Goal: Information Seeking & Learning: Compare options

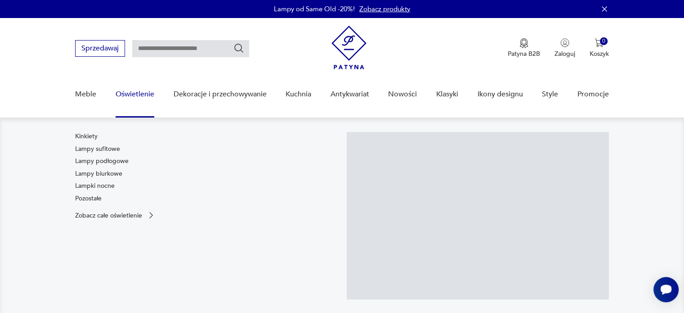
click at [147, 100] on link "Oświetlenie" at bounding box center [135, 94] width 39 height 35
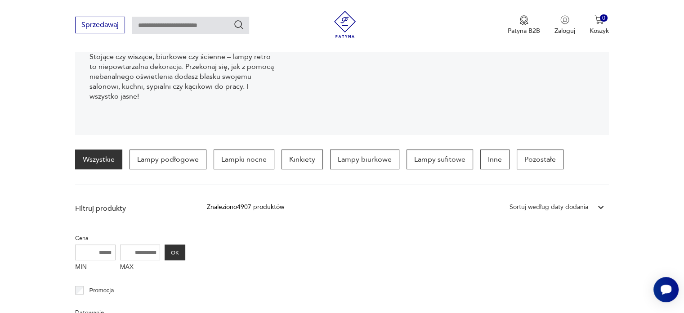
scroll to position [149, 0]
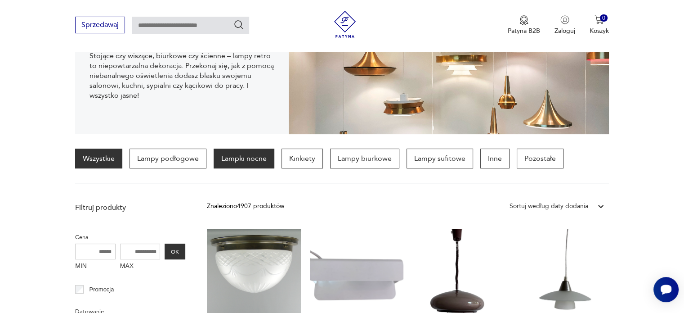
click at [243, 157] on p "Lampki nocne" at bounding box center [244, 158] width 61 height 20
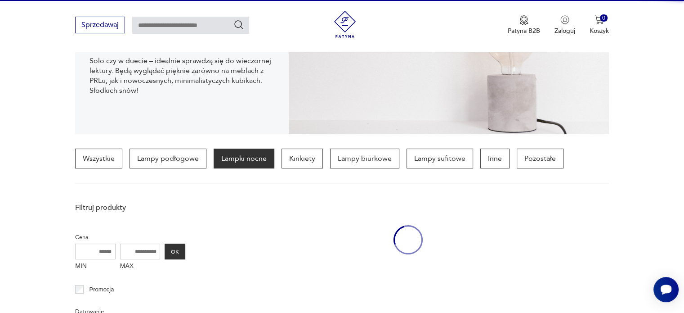
scroll to position [212, 0]
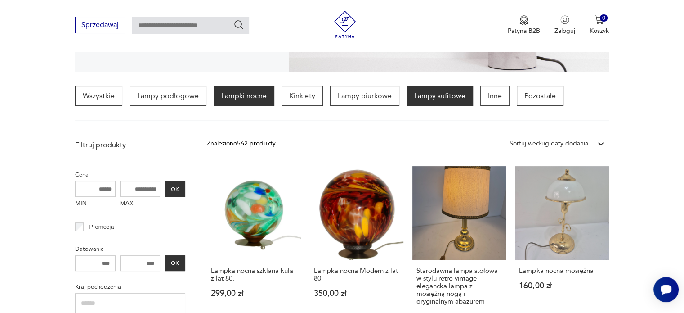
click at [430, 95] on p "Lampy sufitowe" at bounding box center [439, 96] width 67 height 20
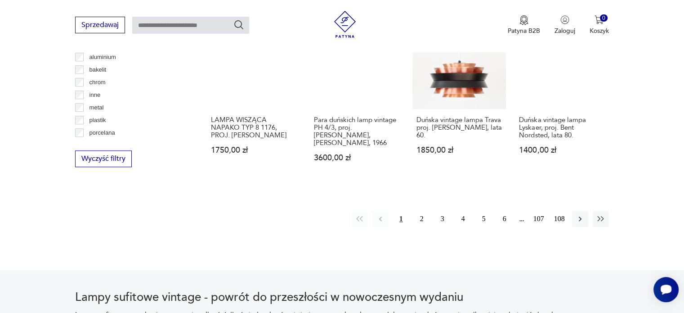
scroll to position [859, 0]
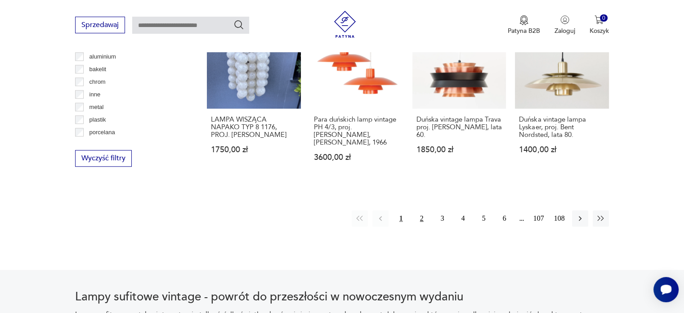
click at [421, 220] on button "2" at bounding box center [422, 218] width 16 height 16
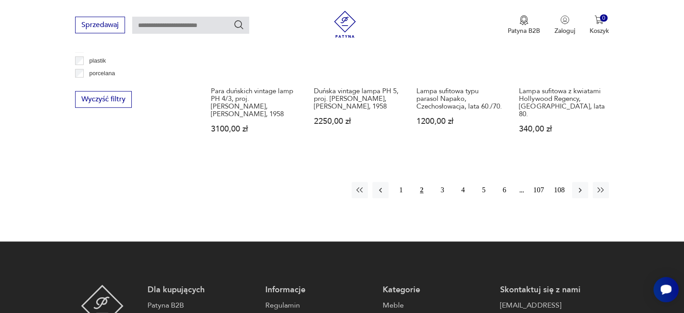
scroll to position [919, 0]
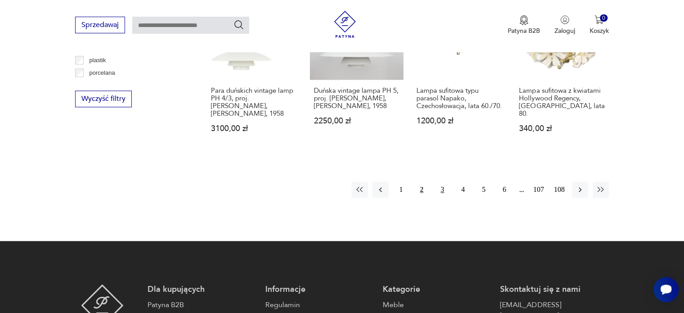
click at [441, 185] on button "3" at bounding box center [442, 189] width 16 height 16
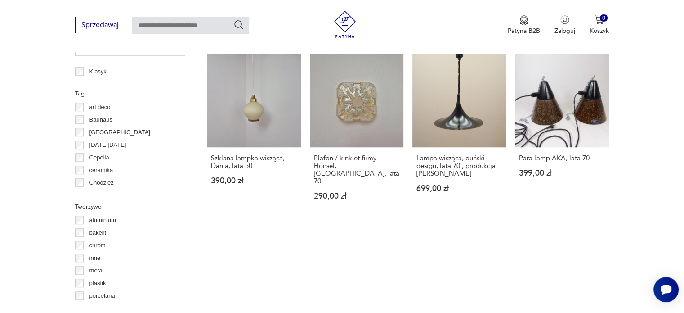
scroll to position [829, 0]
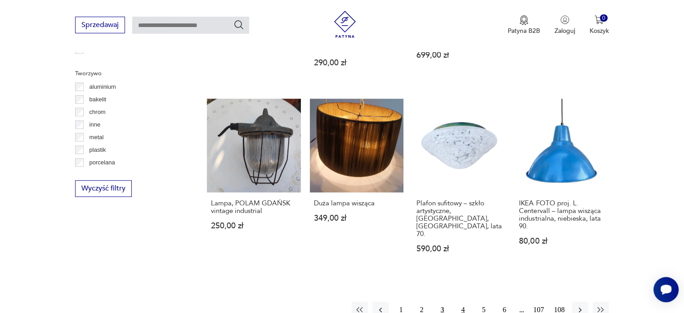
click at [464, 301] on button "4" at bounding box center [463, 309] width 16 height 16
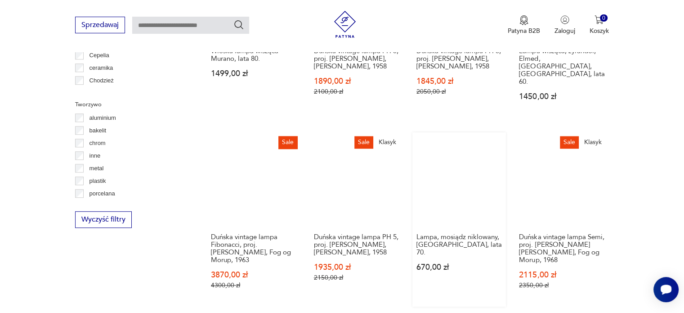
scroll to position [995, 0]
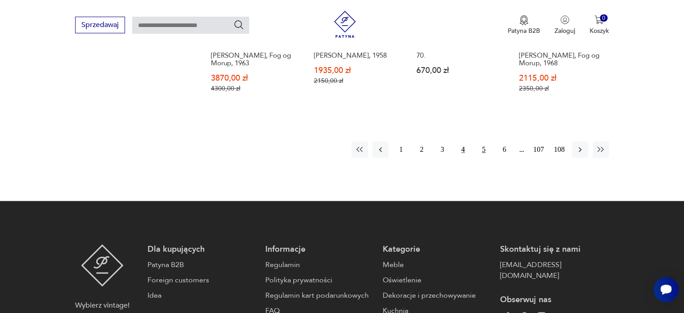
click at [485, 141] on button "5" at bounding box center [484, 149] width 16 height 16
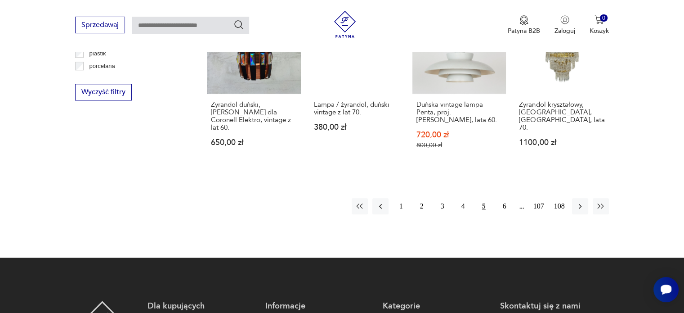
scroll to position [937, 0]
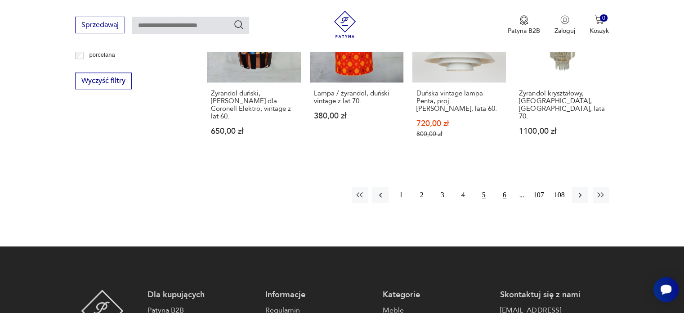
click at [508, 187] on button "6" at bounding box center [504, 195] width 16 height 16
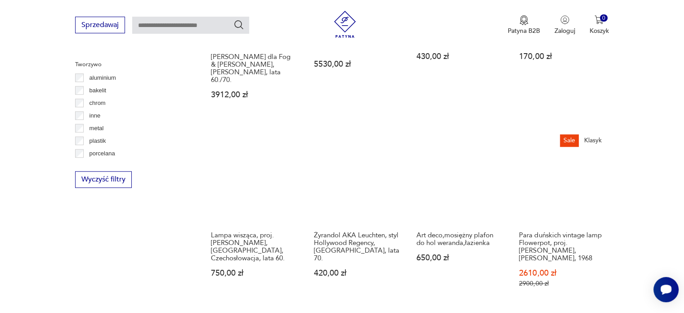
scroll to position [839, 0]
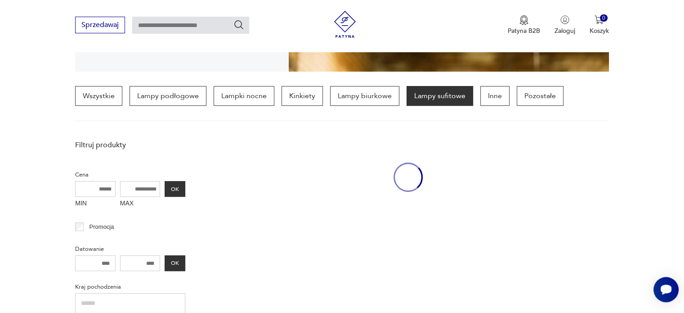
scroll to position [211, 0]
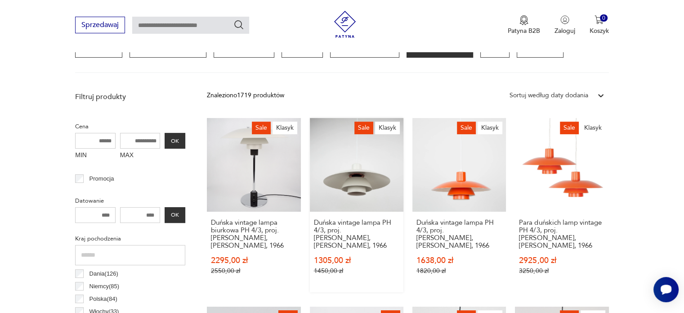
click at [361, 170] on link "Sale Klasyk Duńska vintage lampa PH 4/3, proj. [PERSON_NAME], [PERSON_NAME], 19…" at bounding box center [357, 205] width 94 height 174
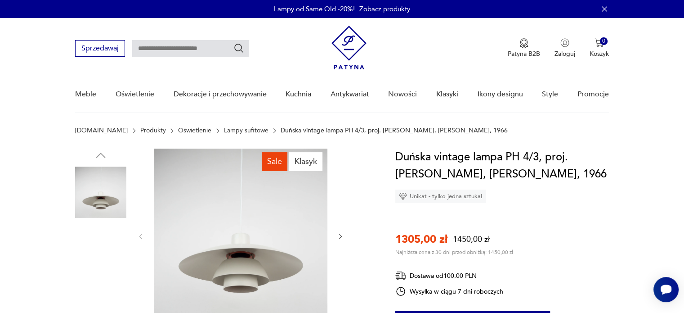
scroll to position [55, 0]
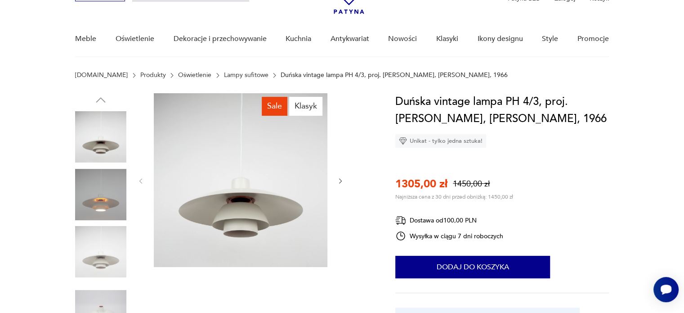
click at [103, 150] on img at bounding box center [100, 136] width 51 height 51
click at [101, 250] on img at bounding box center [100, 251] width 51 height 51
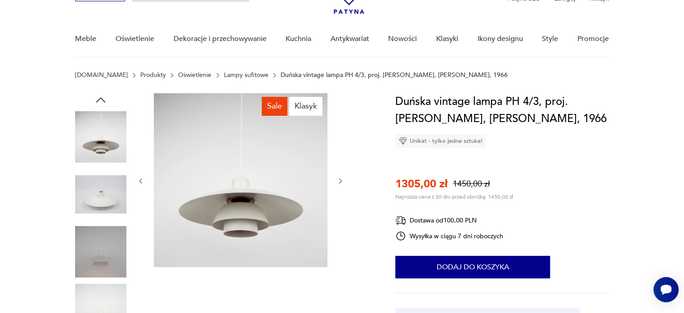
click at [101, 250] on img at bounding box center [100, 251] width 51 height 51
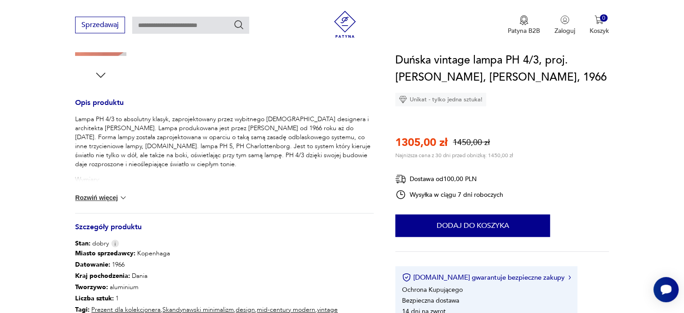
scroll to position [328, 0]
click at [106, 198] on button "Rozwiń więcej" at bounding box center [101, 196] width 52 height 9
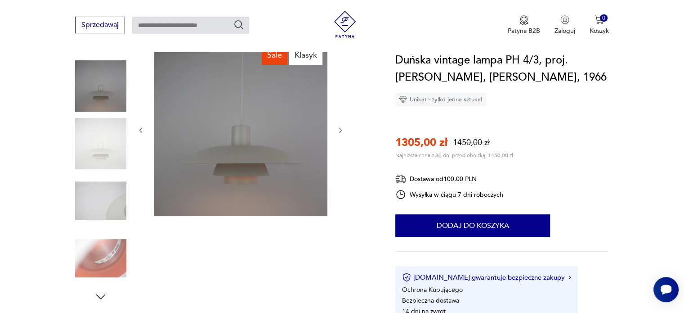
scroll to position [106, 0]
drag, startPoint x: 397, startPoint y: 142, endPoint x: 428, endPoint y: 147, distance: 30.6
click at [428, 147] on p "1305,00 zł" at bounding box center [421, 142] width 52 height 15
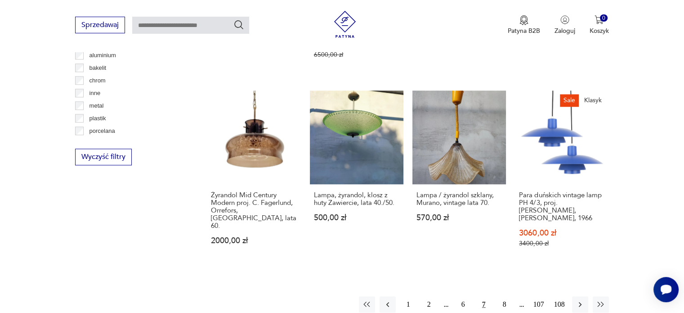
scroll to position [880, 0]
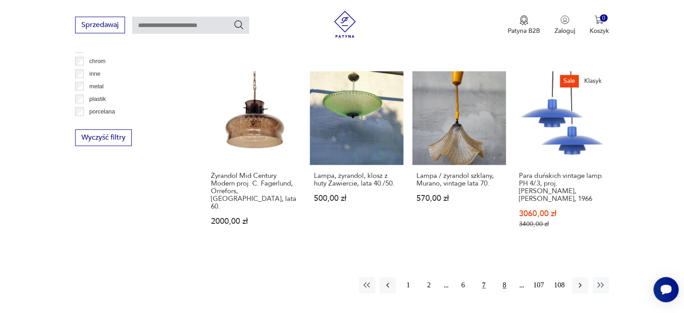
click at [502, 277] on button "8" at bounding box center [504, 285] width 16 height 16
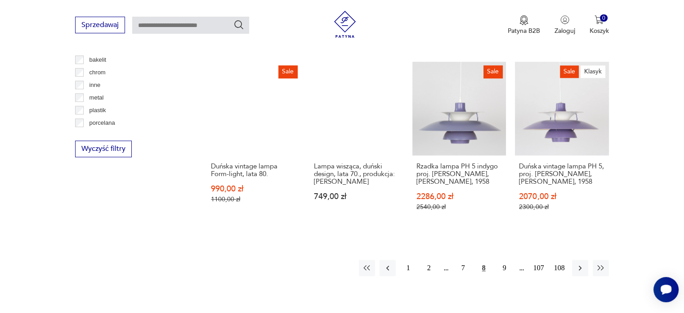
scroll to position [869, 0]
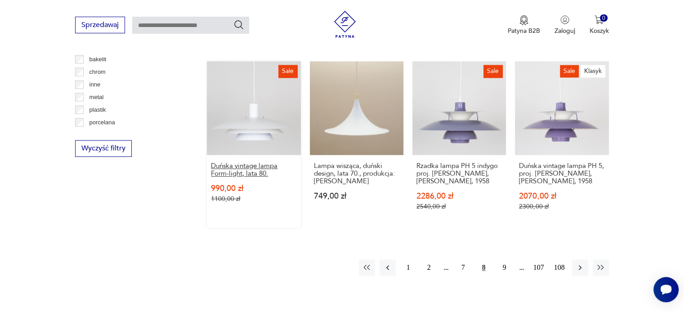
click at [246, 162] on h3 "Duńska vintage lampa Form-light, lata 80." at bounding box center [253, 169] width 85 height 15
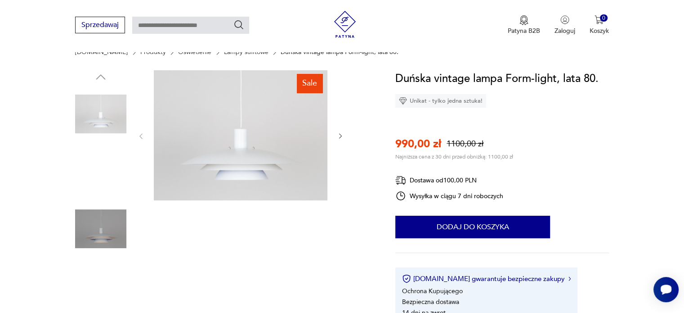
scroll to position [116, 0]
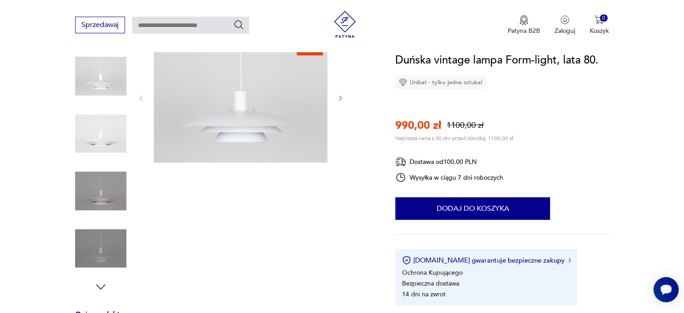
click at [105, 142] on img at bounding box center [100, 133] width 51 height 51
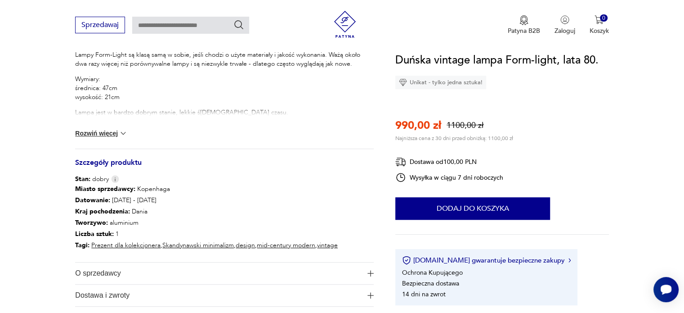
scroll to position [166, 0]
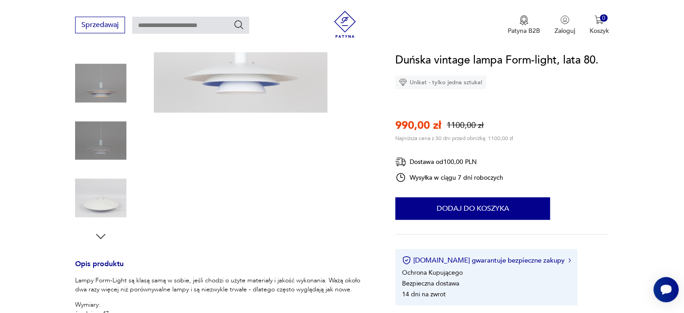
click at [237, 84] on img at bounding box center [241, 47] width 174 height 130
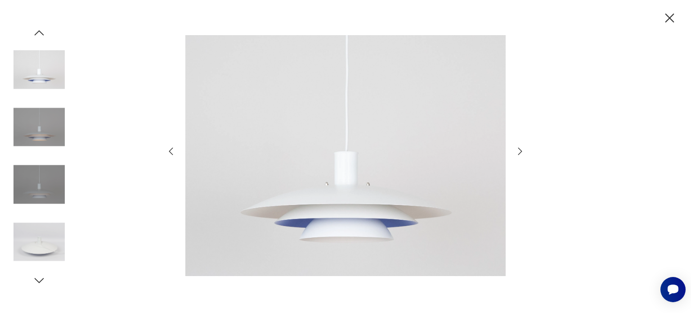
click at [671, 21] on icon "button" at bounding box center [669, 18] width 16 height 16
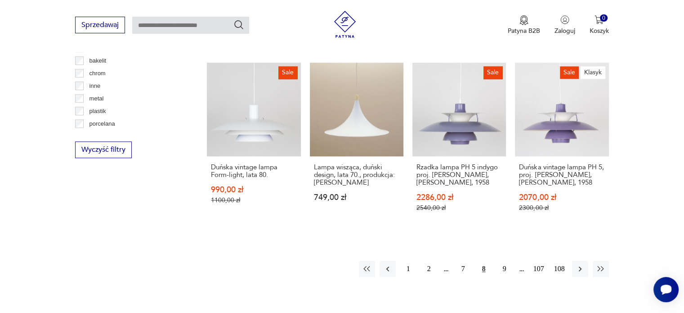
scroll to position [905, 0]
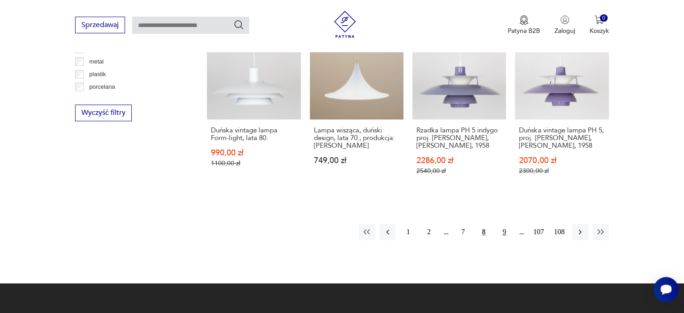
click at [502, 223] on button "9" at bounding box center [504, 231] width 16 height 16
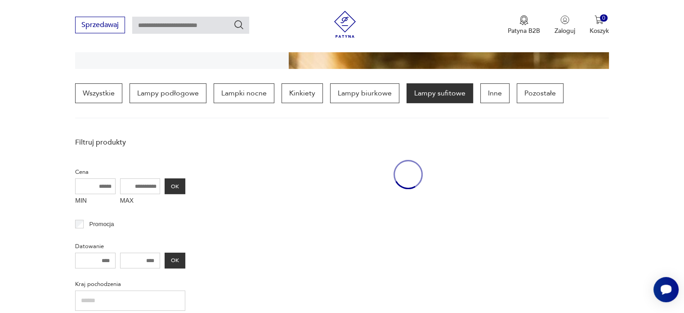
scroll to position [211, 0]
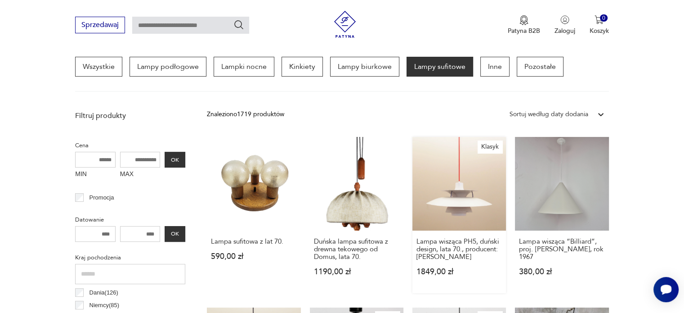
click at [478, 201] on link "Klasyk Lampa wisząca PH5, duński design, lata 70., producent: [PERSON_NAME] 184…" at bounding box center [459, 215] width 94 height 156
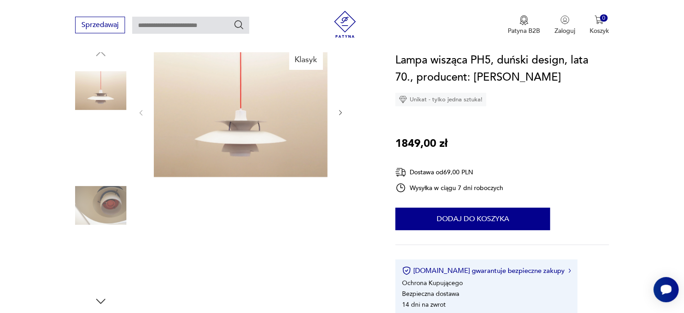
scroll to position [130, 0]
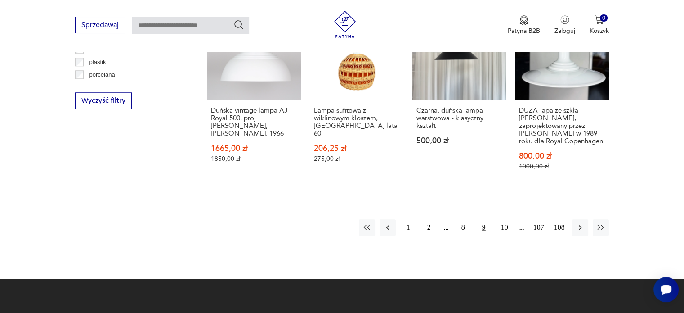
scroll to position [917, 0]
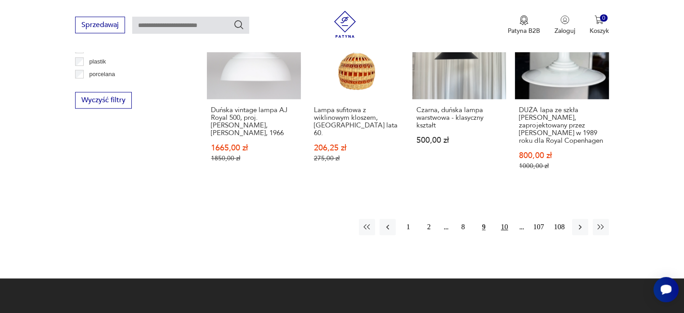
click at [504, 219] on button "10" at bounding box center [504, 227] width 16 height 16
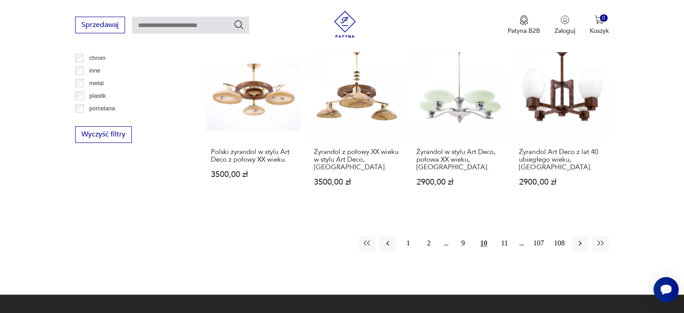
scroll to position [885, 0]
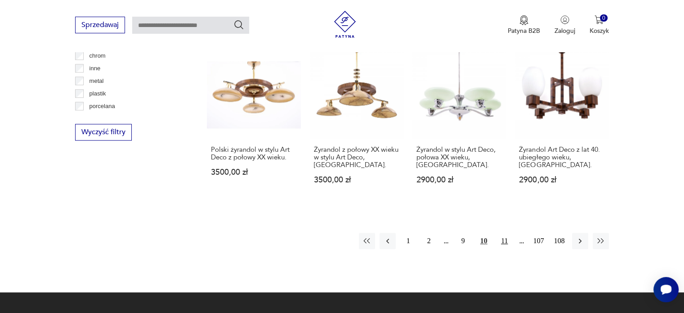
click at [504, 232] on button "11" at bounding box center [504, 240] width 16 height 16
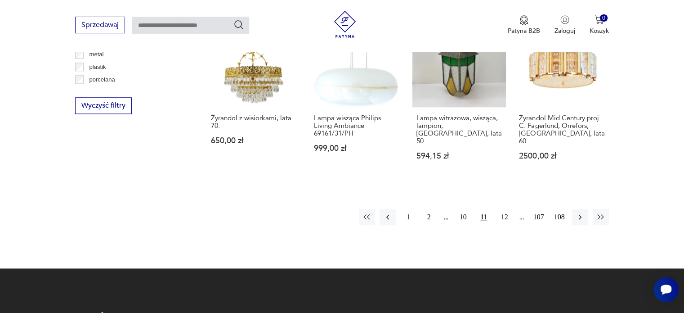
scroll to position [912, 0]
click at [504, 208] on button "12" at bounding box center [504, 216] width 16 height 16
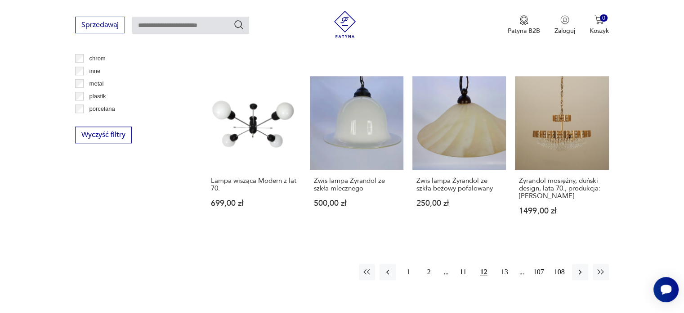
scroll to position [883, 0]
click at [508, 263] on button "13" at bounding box center [504, 271] width 16 height 16
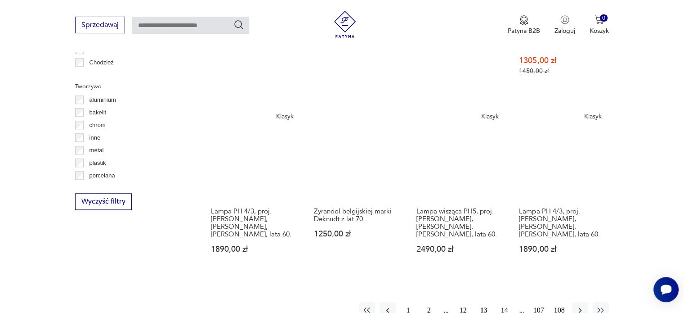
scroll to position [975, 0]
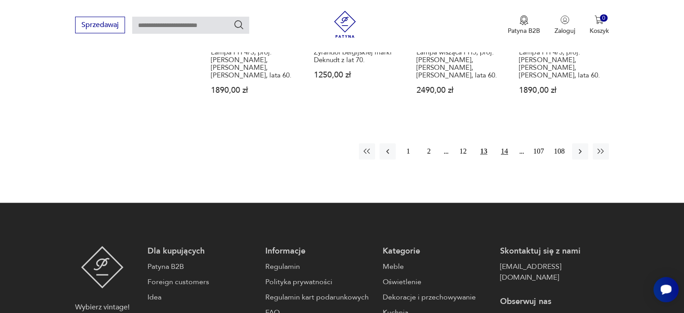
click at [498, 143] on button "14" at bounding box center [504, 151] width 16 height 16
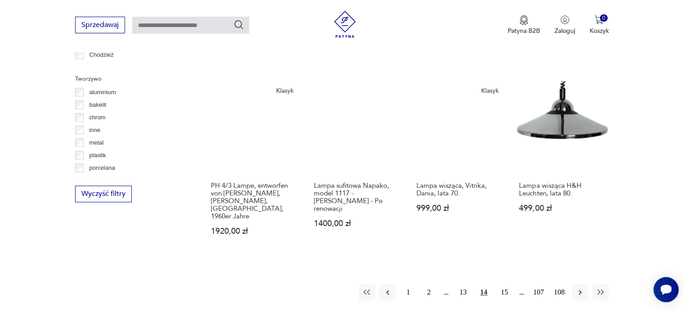
scroll to position [893, 0]
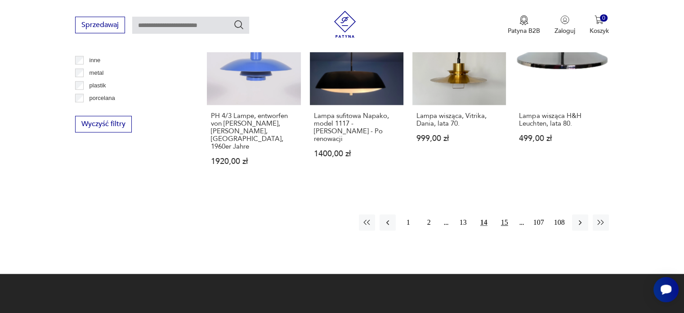
click at [504, 214] on button "15" at bounding box center [504, 222] width 16 height 16
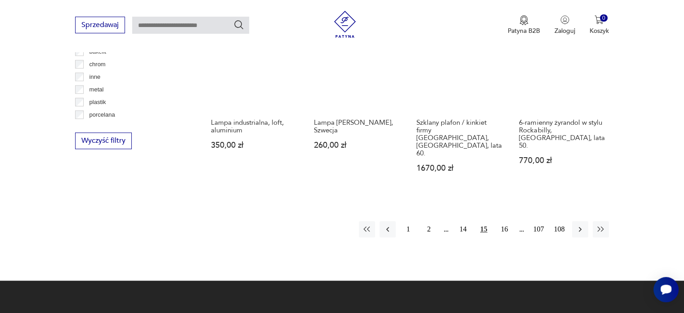
scroll to position [878, 0]
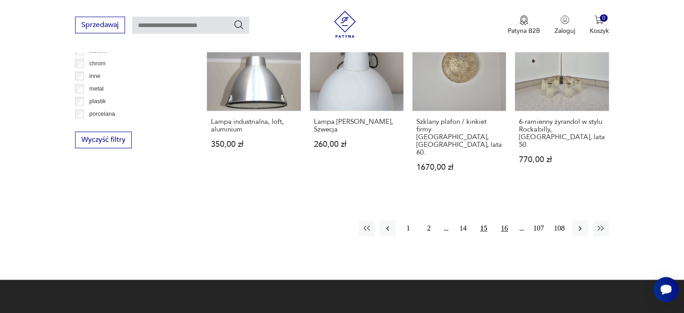
click at [504, 220] on button "16" at bounding box center [504, 228] width 16 height 16
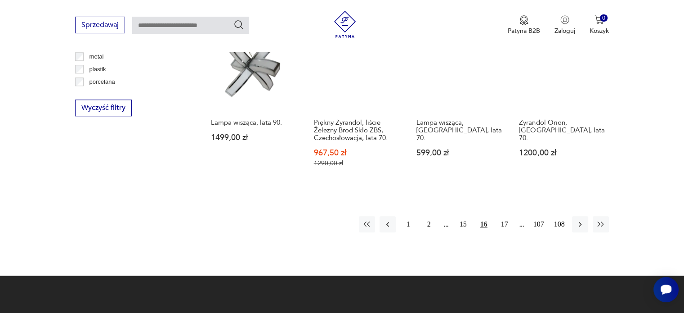
scroll to position [909, 0]
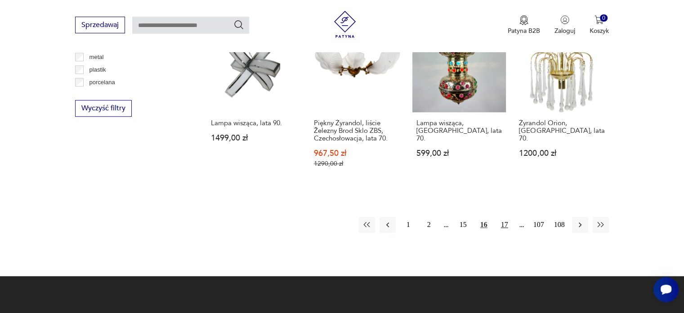
click at [505, 216] on button "17" at bounding box center [504, 224] width 16 height 16
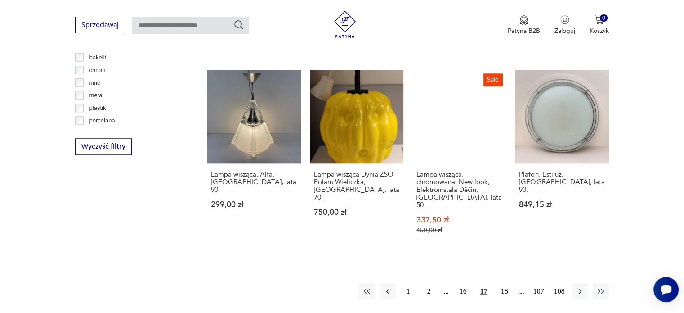
scroll to position [935, 0]
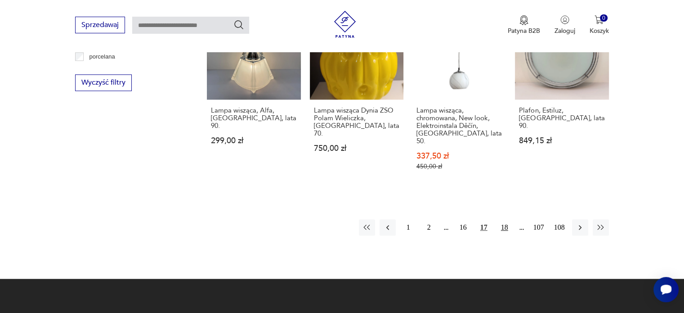
click at [503, 219] on button "18" at bounding box center [504, 227] width 16 height 16
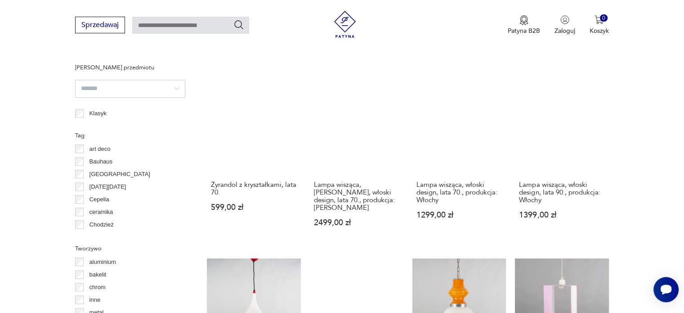
scroll to position [804, 0]
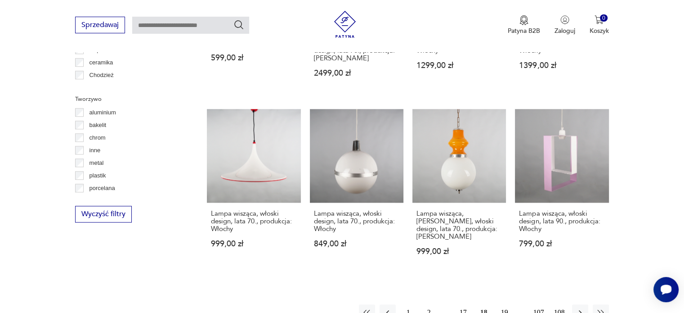
click at [505, 304] on button "19" at bounding box center [504, 312] width 16 height 16
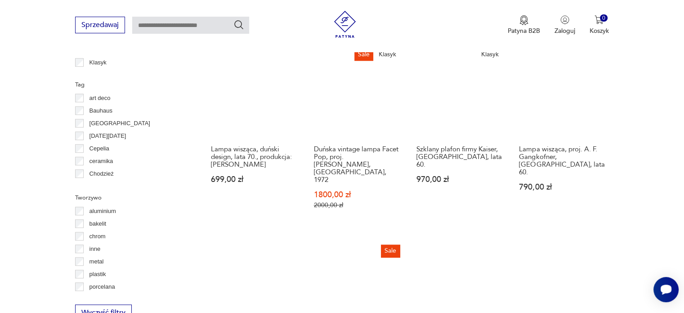
scroll to position [849, 0]
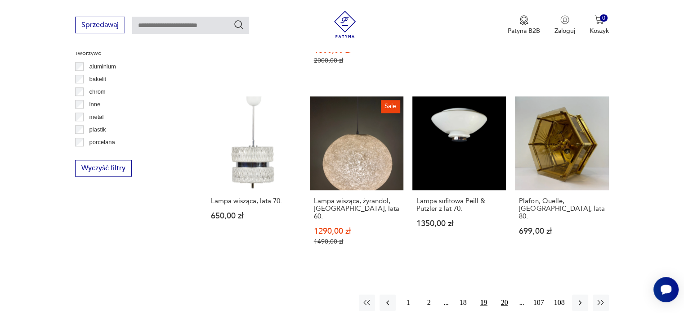
click at [505, 294] on button "20" at bounding box center [504, 302] width 16 height 16
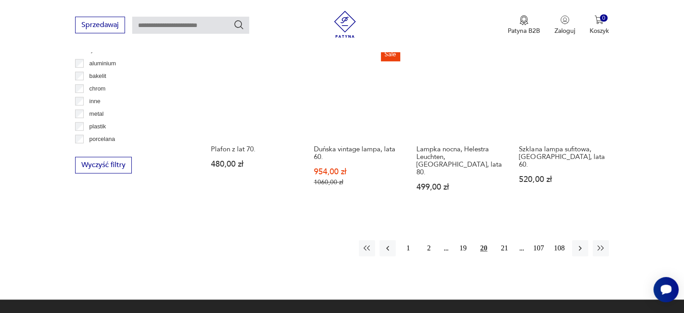
scroll to position [837, 0]
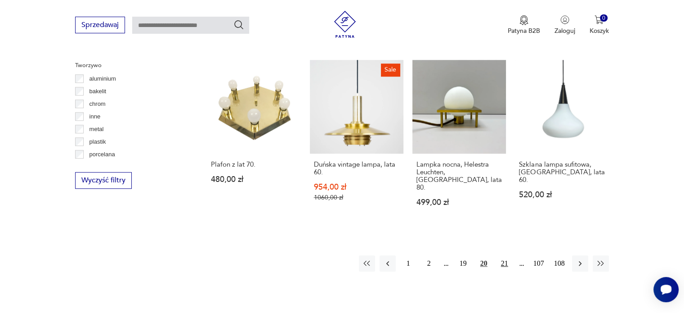
click at [504, 255] on button "21" at bounding box center [504, 263] width 16 height 16
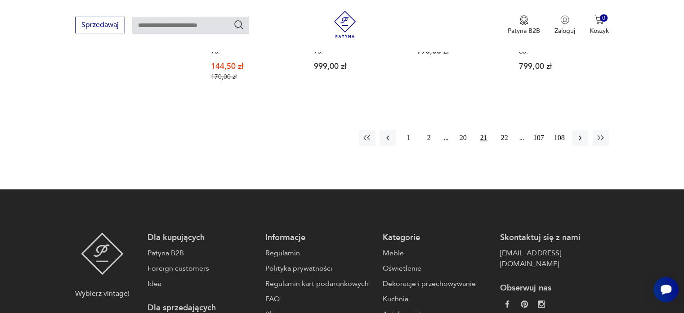
scroll to position [1014, 0]
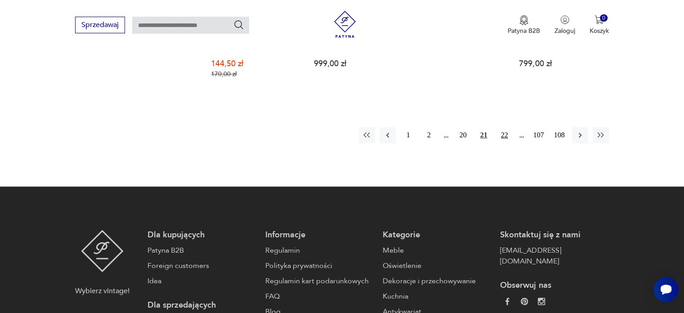
click at [504, 127] on button "22" at bounding box center [504, 135] width 16 height 16
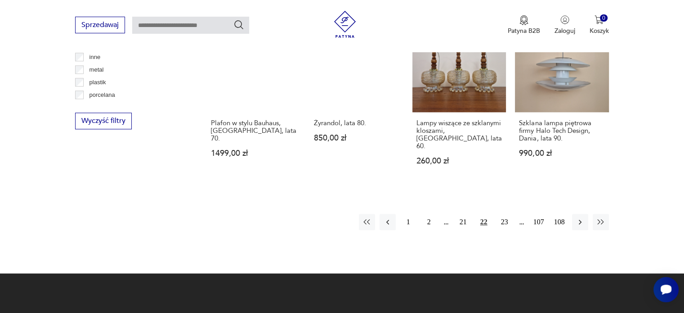
scroll to position [901, 0]
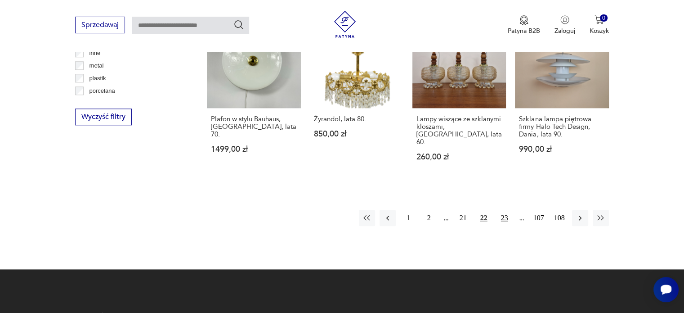
click at [508, 210] on button "23" at bounding box center [504, 218] width 16 height 16
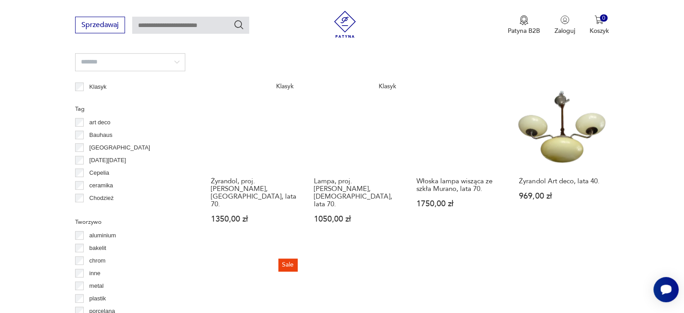
scroll to position [877, 0]
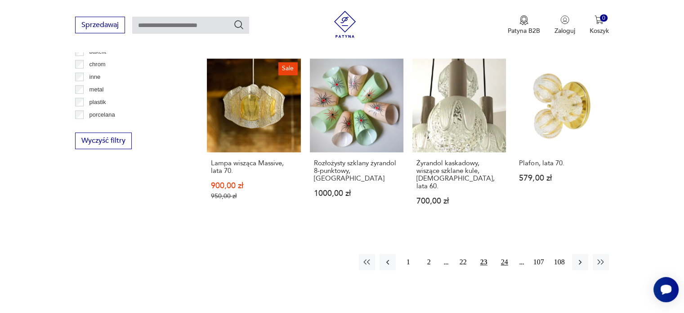
click at [502, 254] on button "24" at bounding box center [504, 262] width 16 height 16
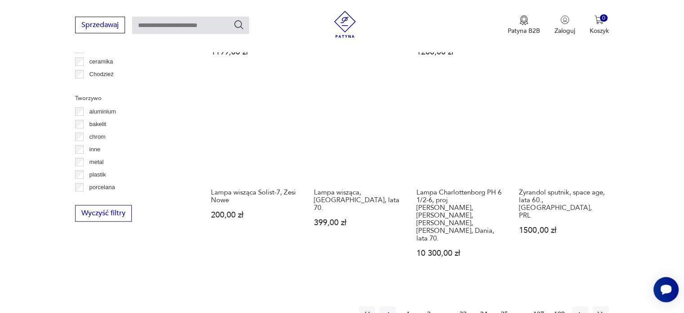
scroll to position [840, 0]
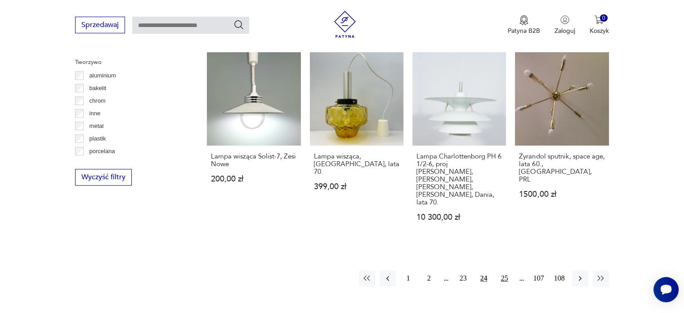
click at [507, 270] on button "25" at bounding box center [504, 278] width 16 height 16
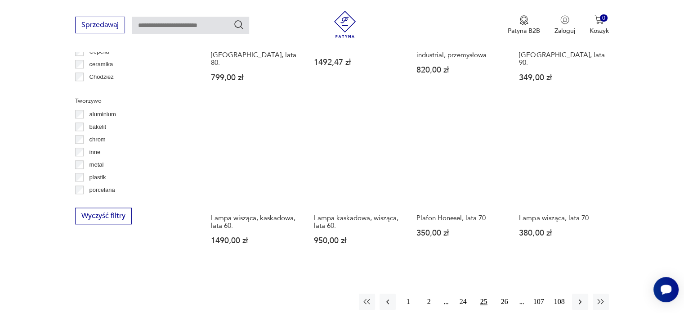
scroll to position [802, 0]
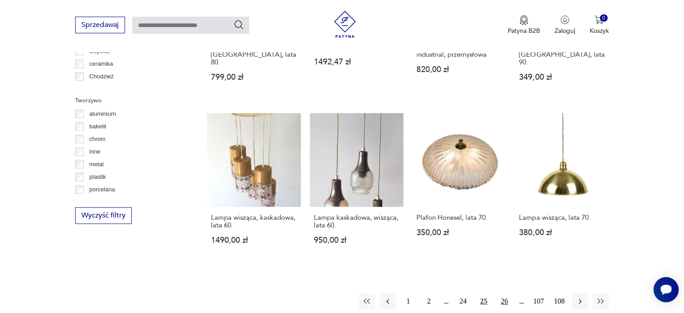
click at [504, 293] on button "26" at bounding box center [504, 301] width 16 height 16
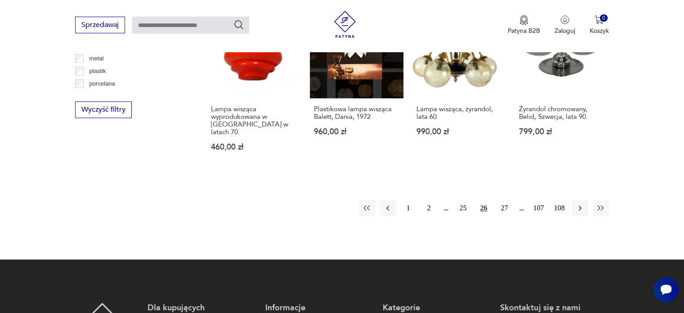
scroll to position [909, 0]
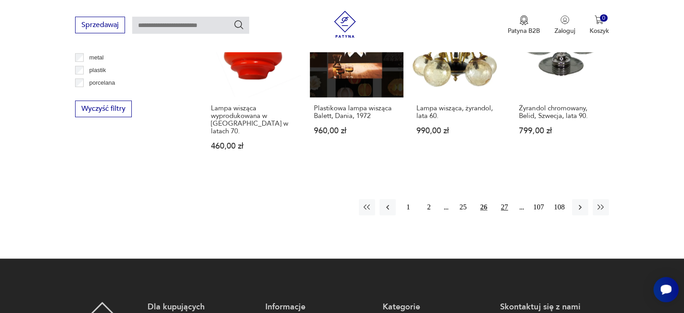
click at [497, 199] on button "27" at bounding box center [504, 207] width 16 height 16
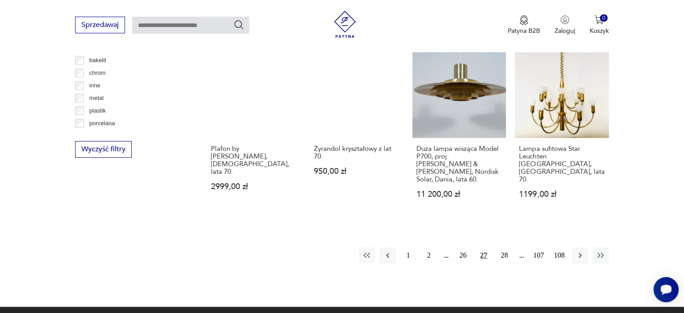
scroll to position [875, 0]
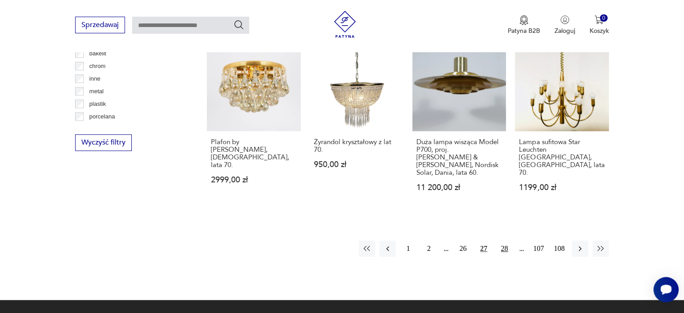
click at [501, 240] on button "28" at bounding box center [504, 248] width 16 height 16
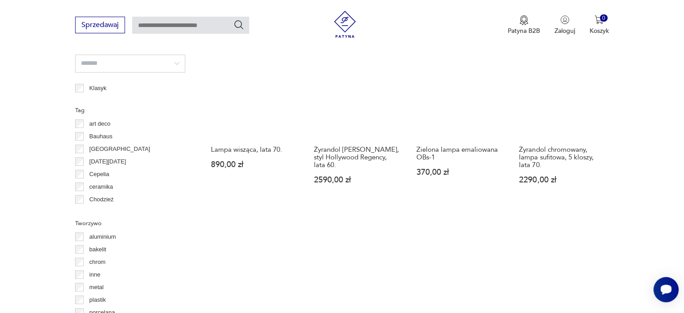
scroll to position [832, 0]
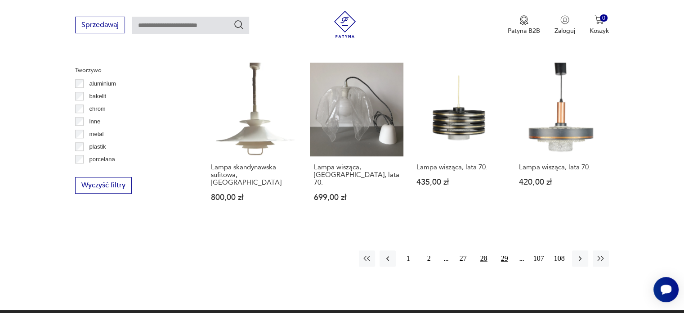
click at [502, 250] on button "29" at bounding box center [504, 258] width 16 height 16
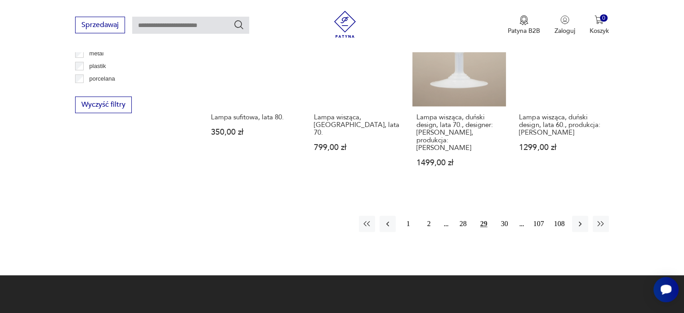
scroll to position [919, 0]
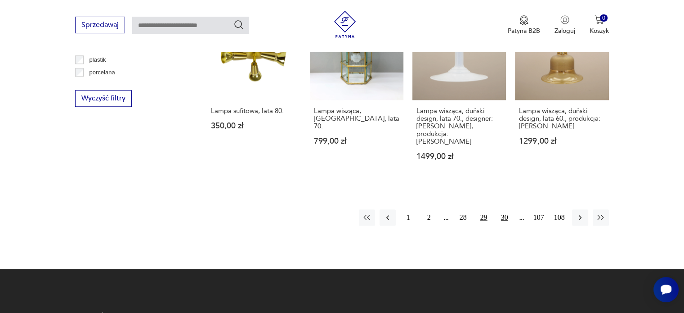
click at [507, 209] on button "30" at bounding box center [504, 217] width 16 height 16
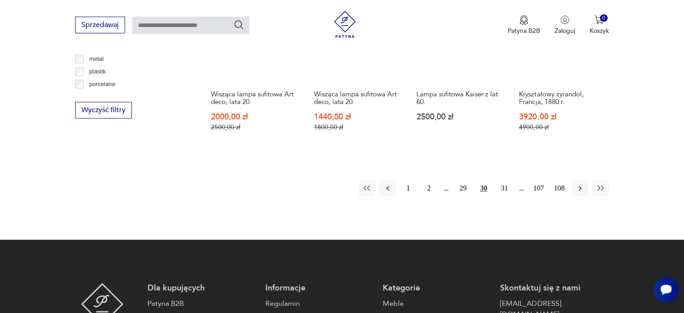
scroll to position [908, 0]
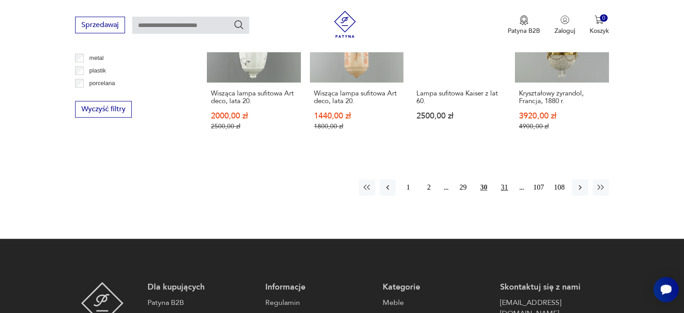
click at [505, 179] on button "31" at bounding box center [504, 187] width 16 height 16
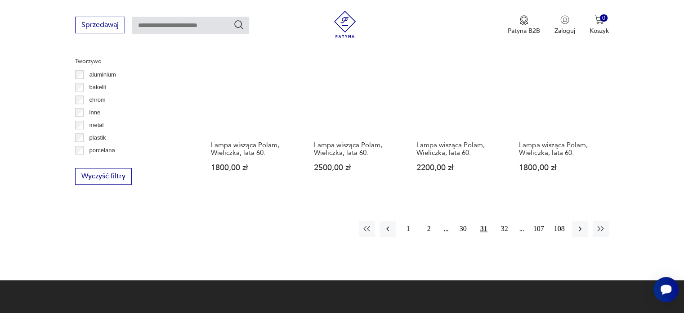
scroll to position [858, 0]
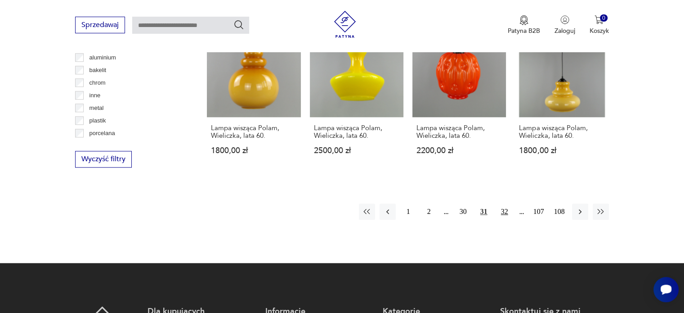
click at [500, 203] on button "32" at bounding box center [504, 211] width 16 height 16
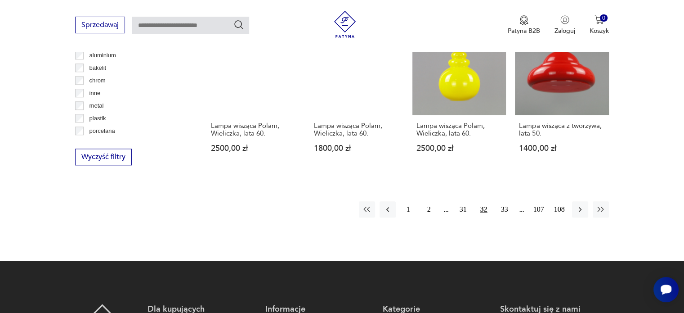
scroll to position [861, 0]
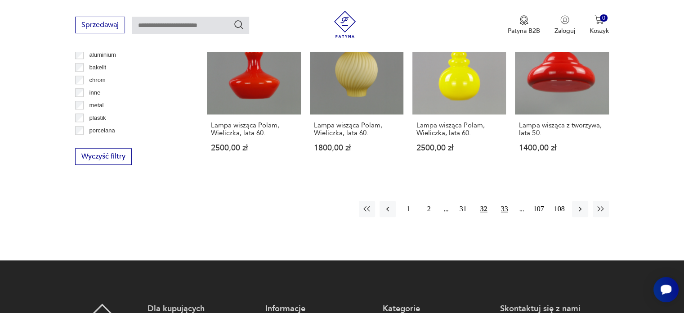
click at [502, 201] on button "33" at bounding box center [504, 209] width 16 height 16
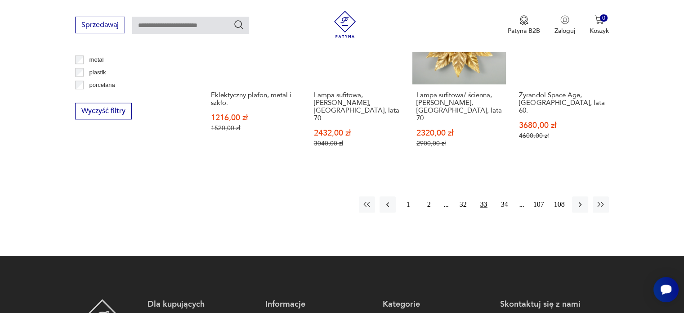
scroll to position [907, 0]
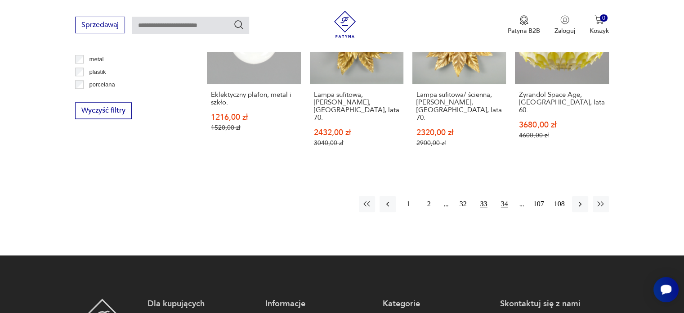
click at [504, 196] on button "34" at bounding box center [504, 204] width 16 height 16
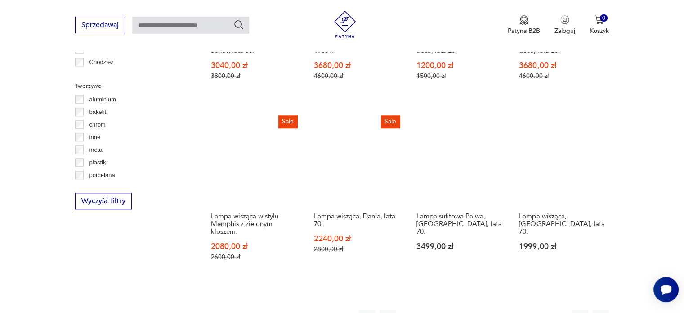
scroll to position [833, 0]
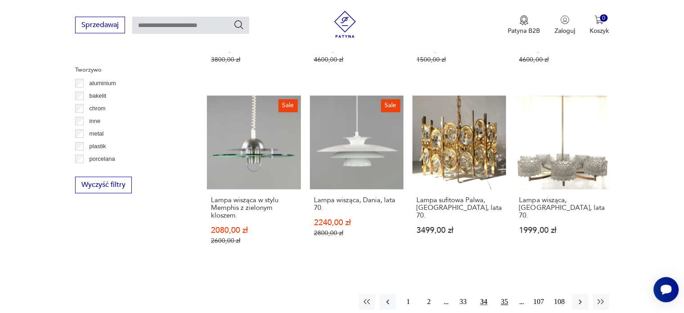
click at [504, 293] on button "35" at bounding box center [504, 301] width 16 height 16
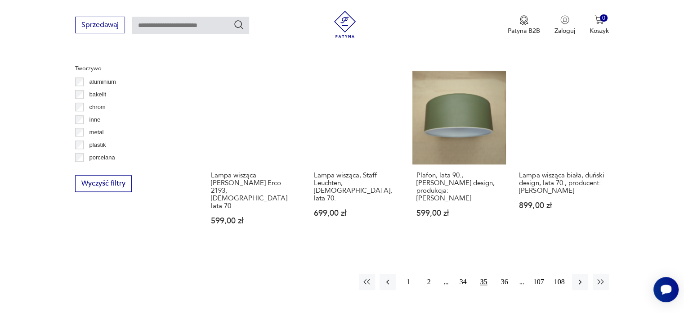
scroll to position [837, 0]
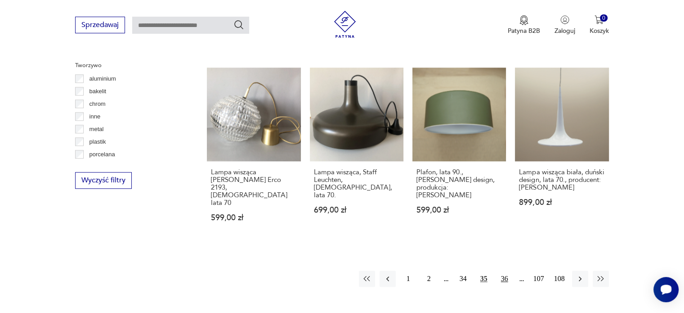
click at [502, 270] on button "36" at bounding box center [504, 278] width 16 height 16
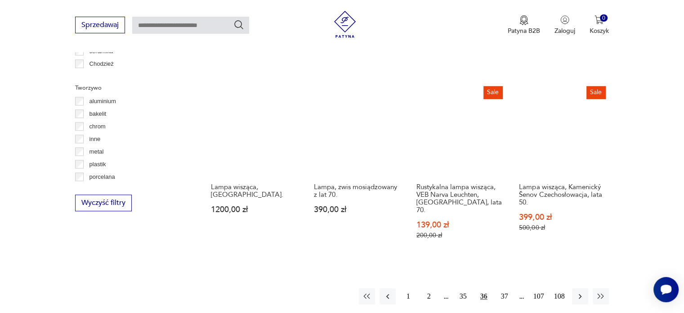
scroll to position [842, 0]
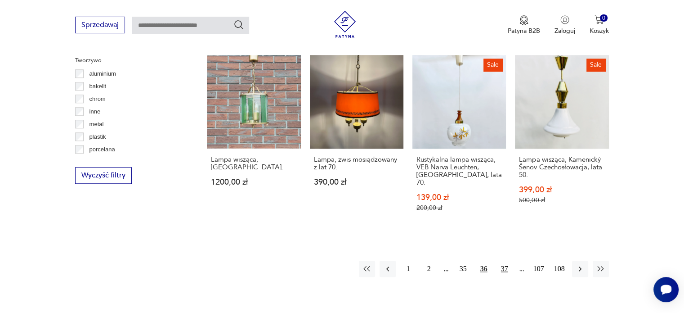
click at [502, 260] on button "37" at bounding box center [504, 268] width 16 height 16
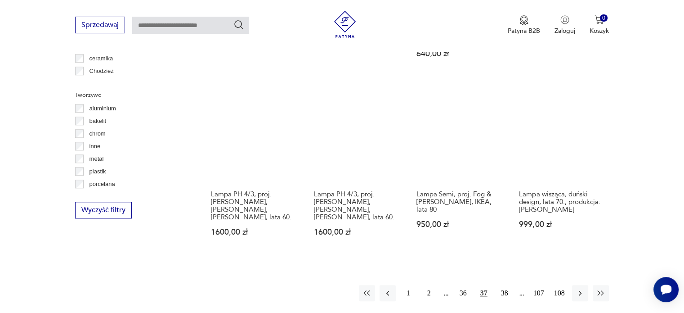
scroll to position [808, 0]
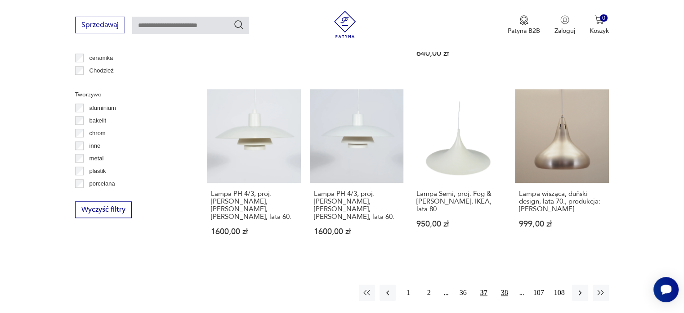
click at [503, 284] on button "38" at bounding box center [504, 292] width 16 height 16
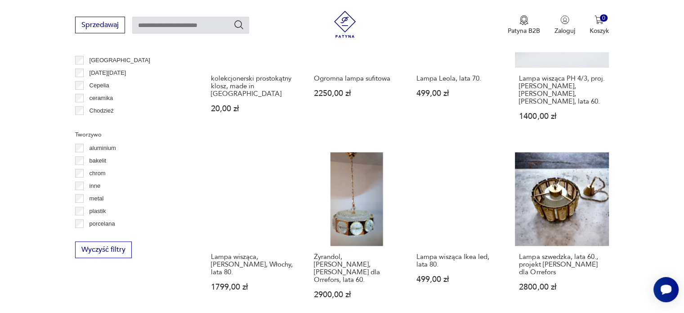
scroll to position [972, 0]
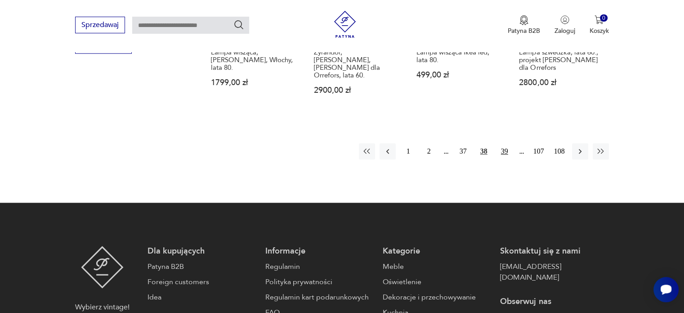
click at [506, 143] on button "39" at bounding box center [504, 151] width 16 height 16
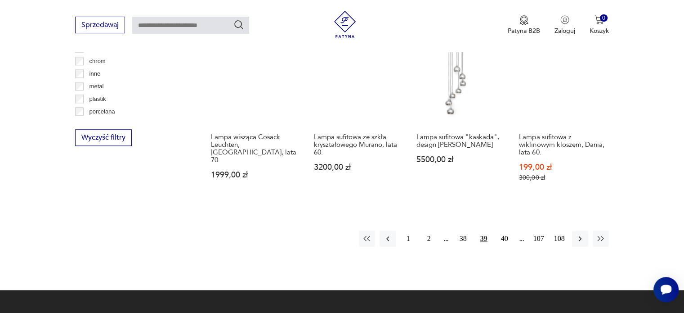
scroll to position [881, 0]
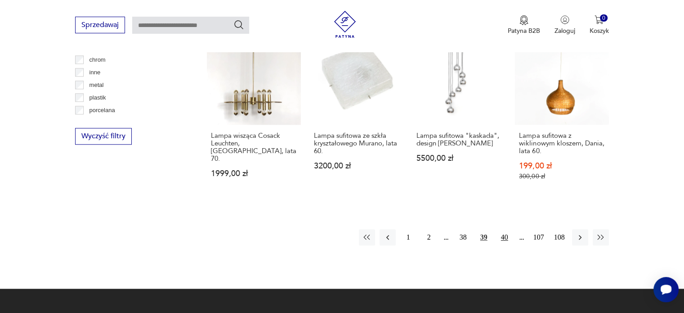
click at [502, 229] on button "40" at bounding box center [504, 237] width 16 height 16
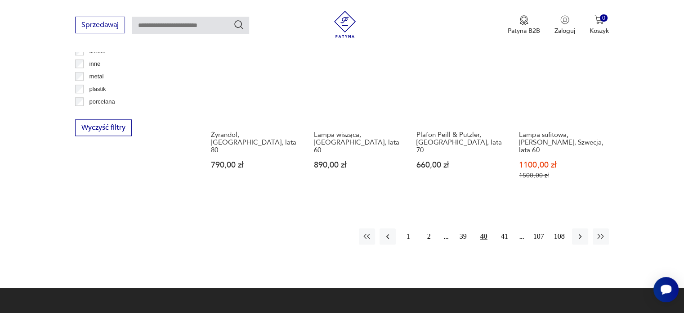
scroll to position [890, 0]
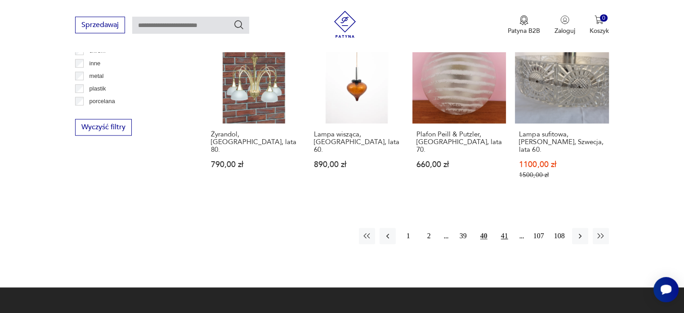
click at [504, 228] on button "41" at bounding box center [504, 236] width 16 height 16
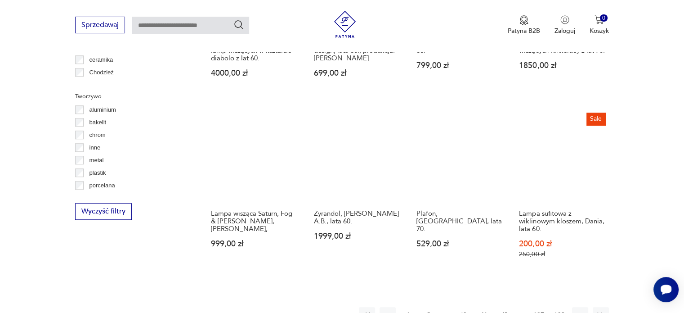
scroll to position [910, 0]
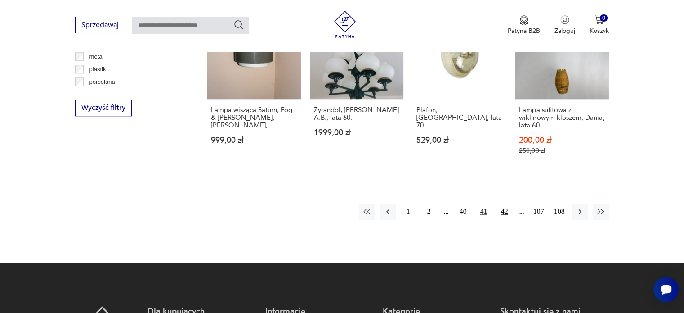
click at [504, 205] on button "42" at bounding box center [504, 211] width 16 height 16
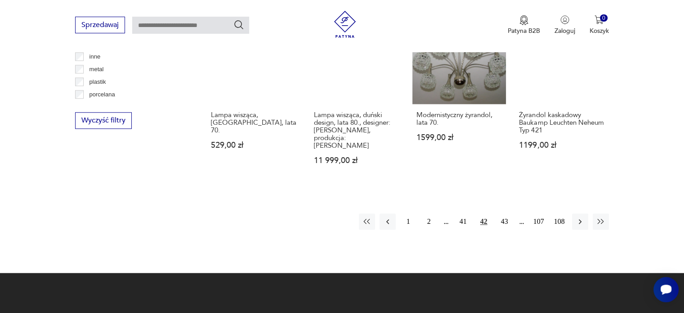
scroll to position [918, 0]
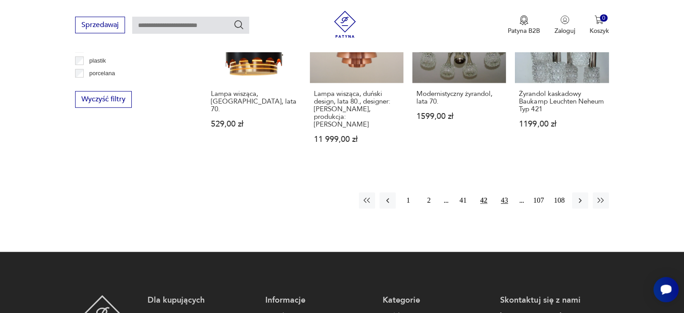
click at [504, 192] on button "43" at bounding box center [504, 200] width 16 height 16
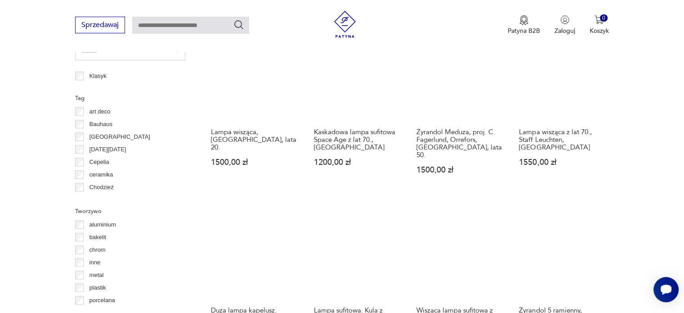
scroll to position [853, 0]
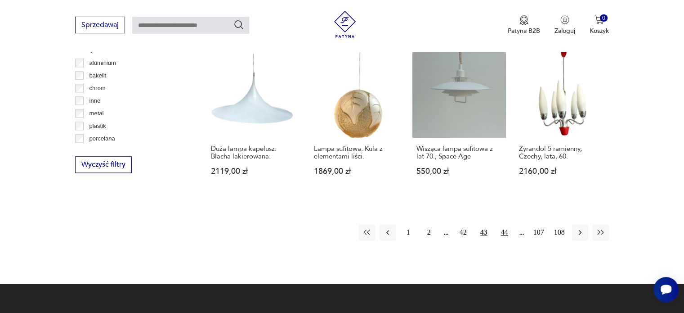
click at [504, 224] on button "44" at bounding box center [504, 232] width 16 height 16
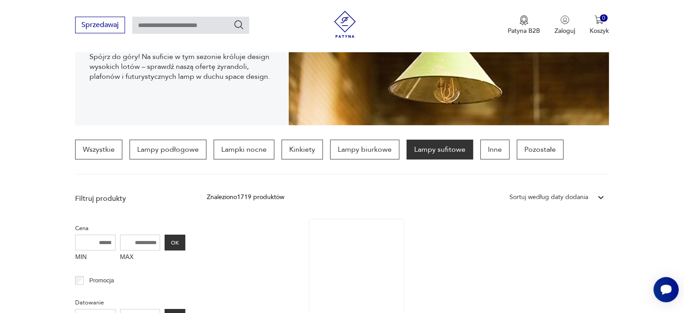
scroll to position [158, 0]
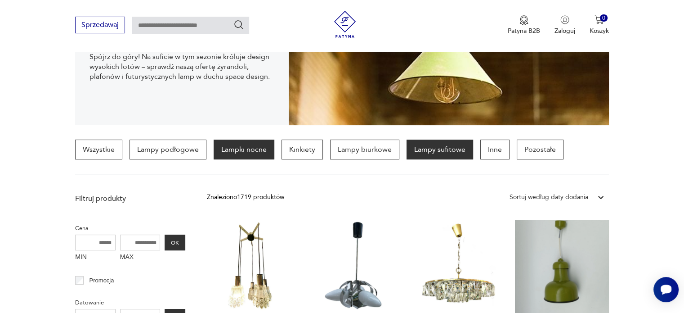
click at [228, 148] on p "Lampki nocne" at bounding box center [244, 149] width 61 height 20
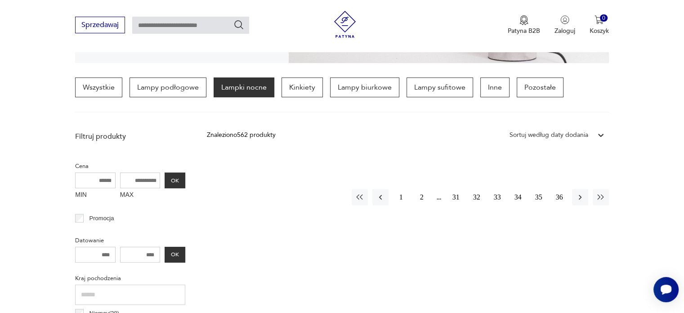
scroll to position [218, 0]
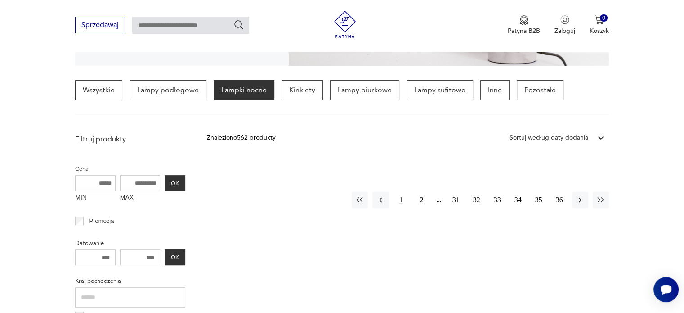
click at [397, 200] on button "1" at bounding box center [401, 200] width 16 height 16
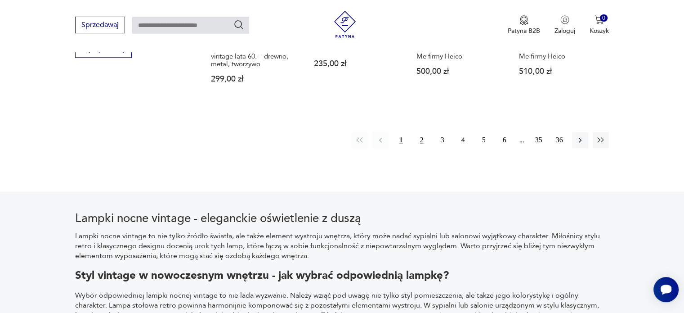
click at [424, 139] on button "2" at bounding box center [422, 140] width 16 height 16
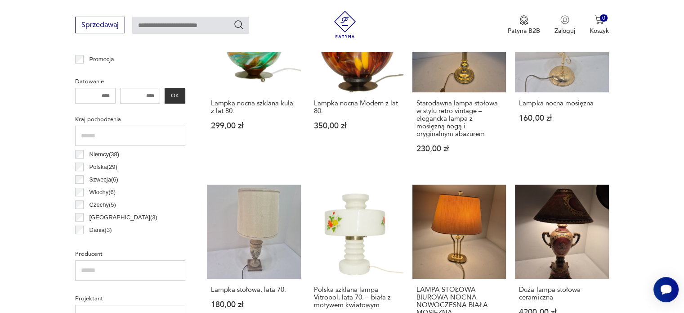
scroll to position [283, 0]
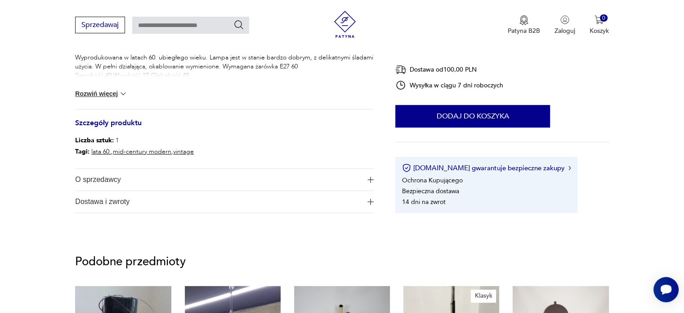
click at [115, 94] on button "Rozwiń więcej" at bounding box center [101, 93] width 52 height 9
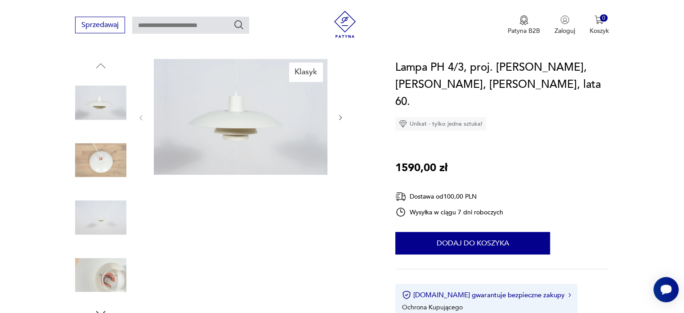
scroll to position [90, 0]
click at [101, 107] on img at bounding box center [100, 101] width 51 height 51
click at [277, 119] on img at bounding box center [241, 116] width 174 height 116
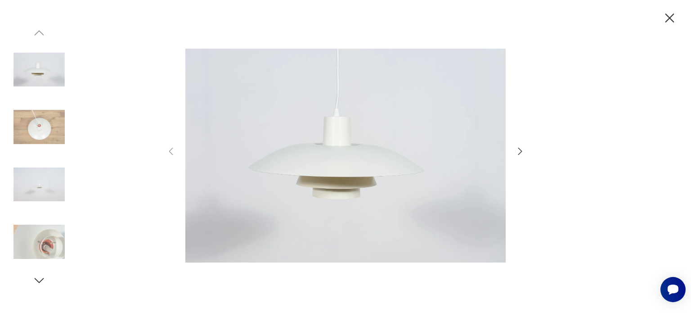
click at [521, 151] on icon "button" at bounding box center [520, 150] width 4 height 7
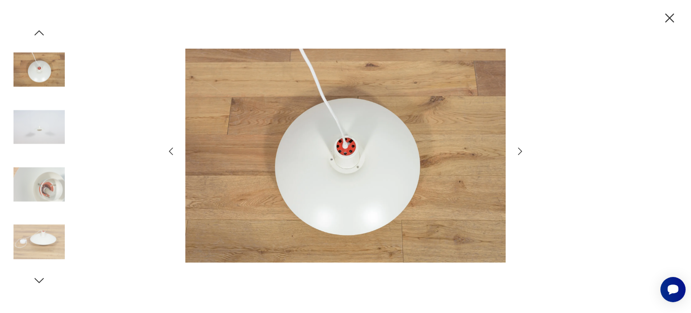
click at [521, 151] on icon "button" at bounding box center [520, 150] width 4 height 7
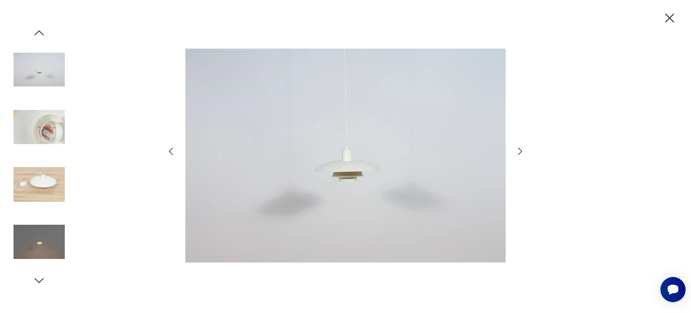
click at [521, 151] on icon "button" at bounding box center [520, 150] width 4 height 7
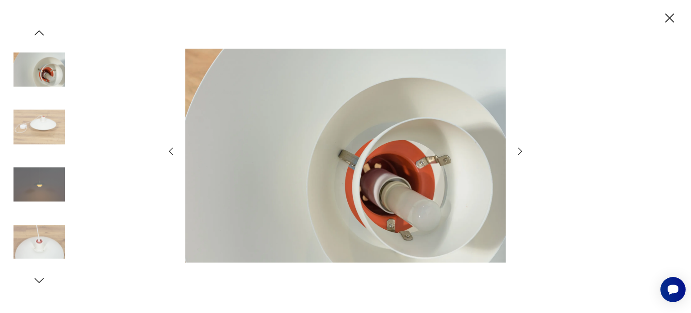
click at [519, 152] on icon "button" at bounding box center [519, 151] width 11 height 11
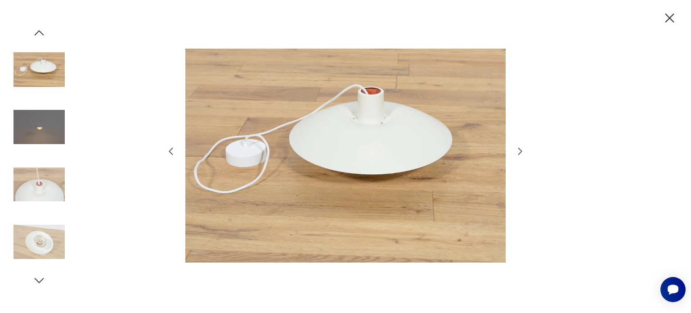
click at [174, 154] on icon "button" at bounding box center [170, 151] width 11 height 11
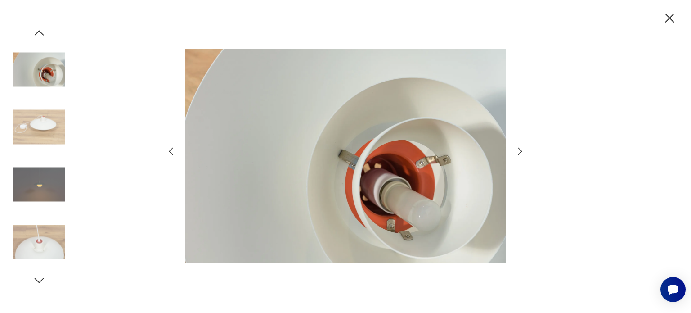
click at [174, 154] on icon "button" at bounding box center [170, 151] width 11 height 11
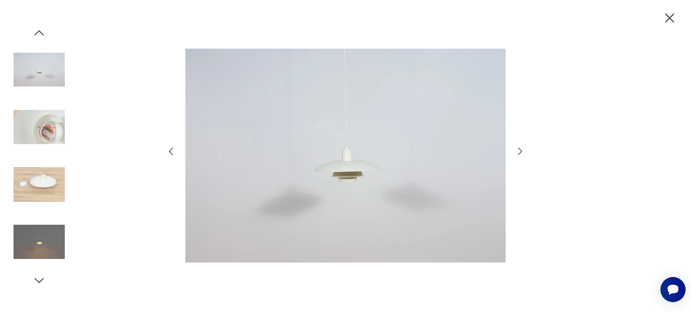
click at [171, 151] on icon "button" at bounding box center [170, 151] width 11 height 11
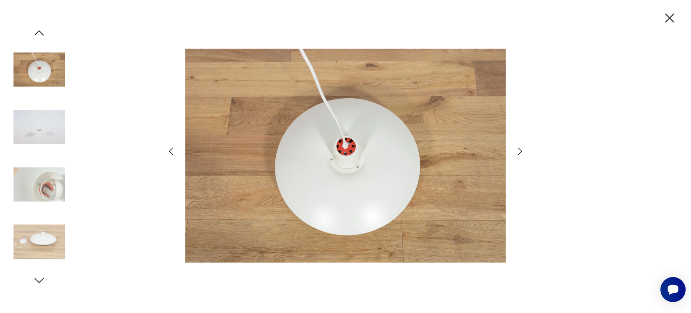
click at [670, 17] on icon "button" at bounding box center [669, 17] width 9 height 9
